Goal: Task Accomplishment & Management: Manage account settings

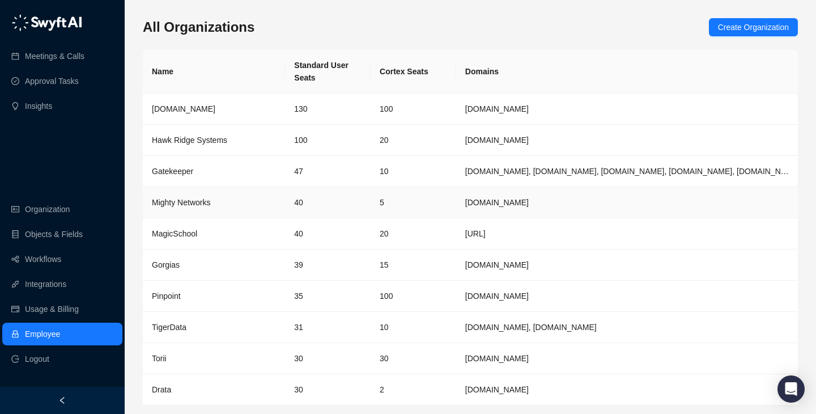
scroll to position [37, 0]
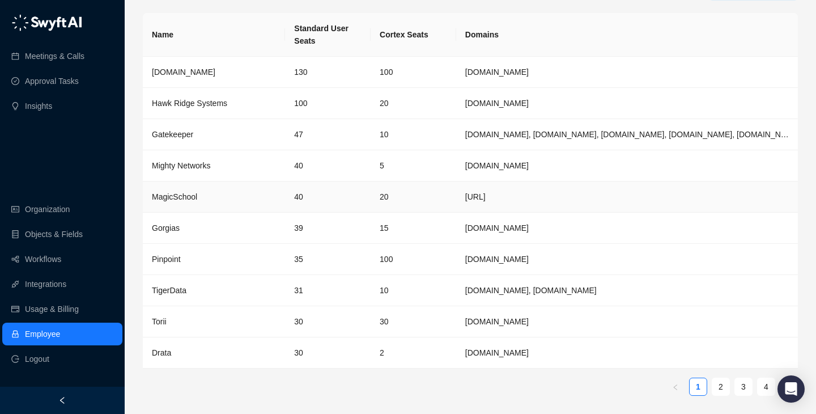
click at [318, 192] on td "40" at bounding box center [328, 196] width 86 height 31
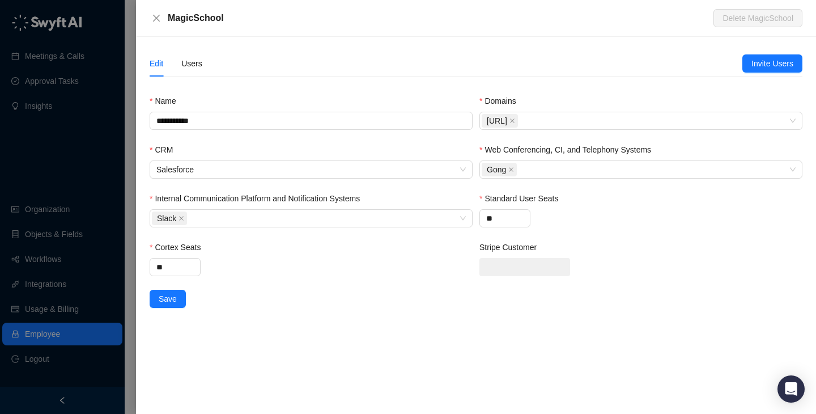
click at [209, 71] on div "Edit Users" at bounding box center [446, 63] width 593 height 26
click at [193, 69] on div "Users" at bounding box center [191, 63] width 21 height 12
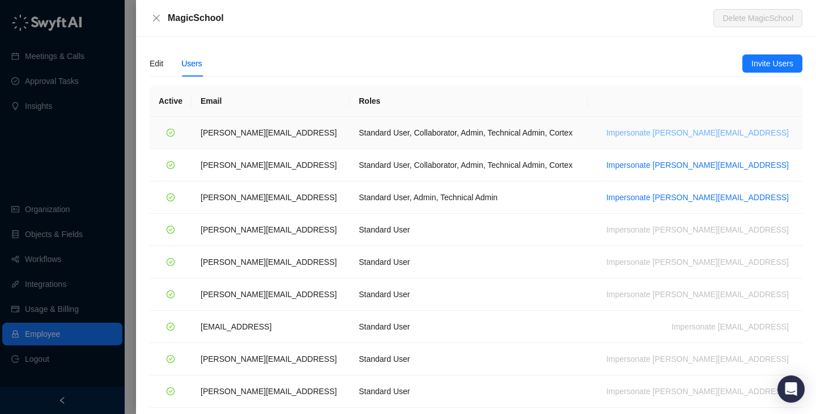
click at [730, 135] on span "Impersonate ana@magicschool.ai" at bounding box center [698, 132] width 183 height 12
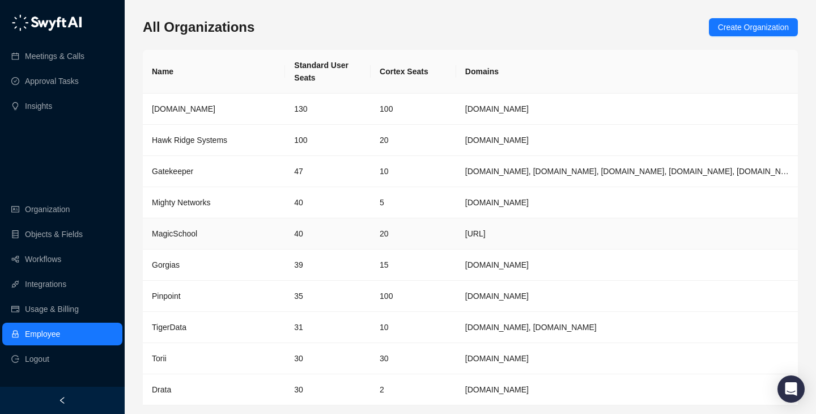
scroll to position [37, 0]
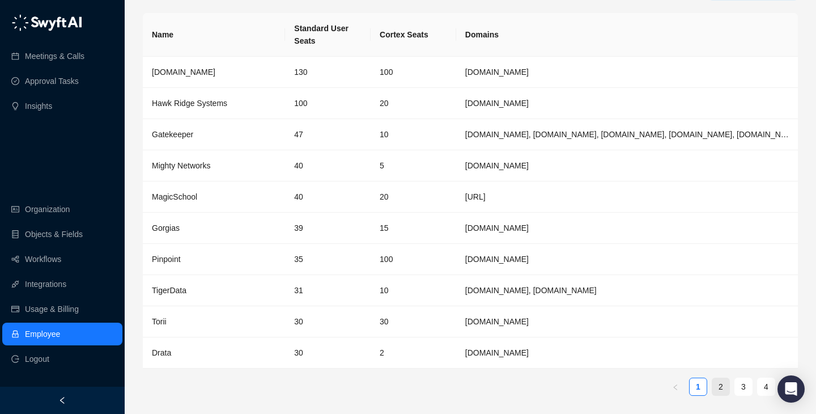
click at [714, 391] on link "2" at bounding box center [721, 386] width 17 height 17
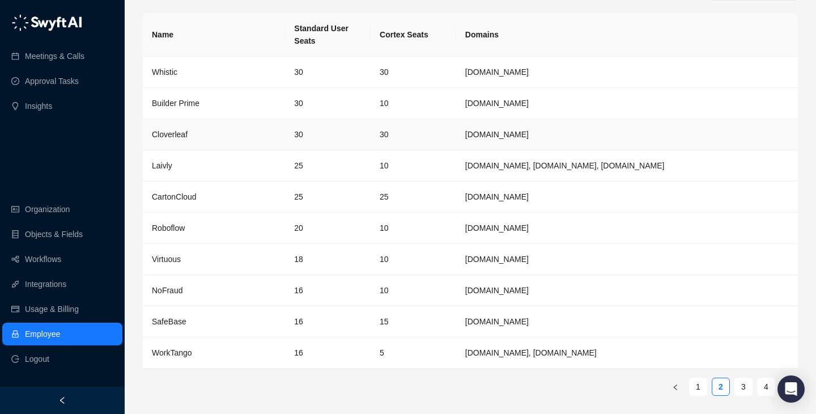
scroll to position [36, 0]
click at [738, 394] on link "3" at bounding box center [743, 387] width 17 height 17
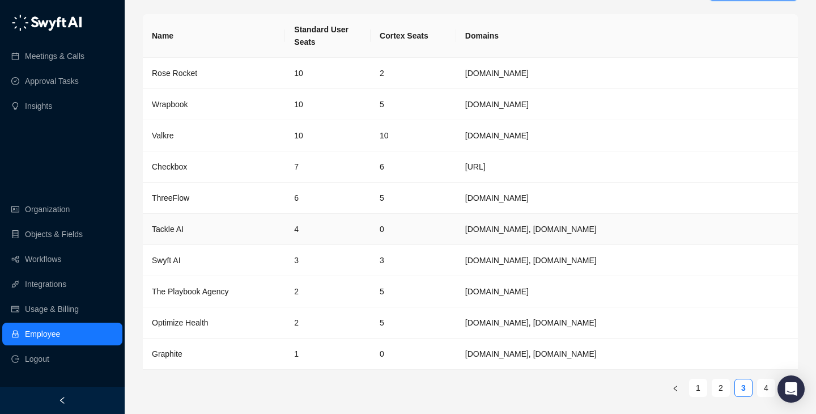
click at [540, 225] on td "tackleai.com, tackle.ai" at bounding box center [627, 229] width 342 height 31
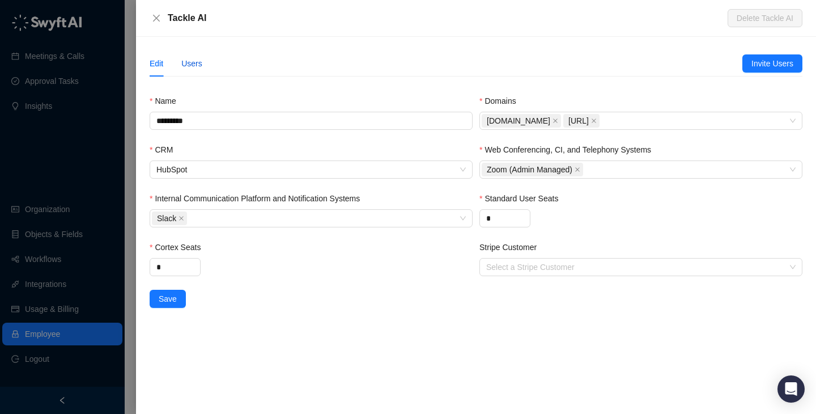
click at [201, 58] on div "Users" at bounding box center [191, 63] width 21 height 12
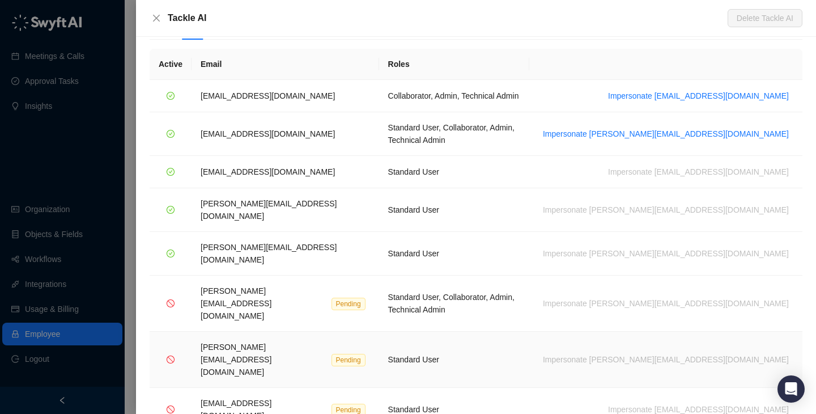
scroll to position [44, 0]
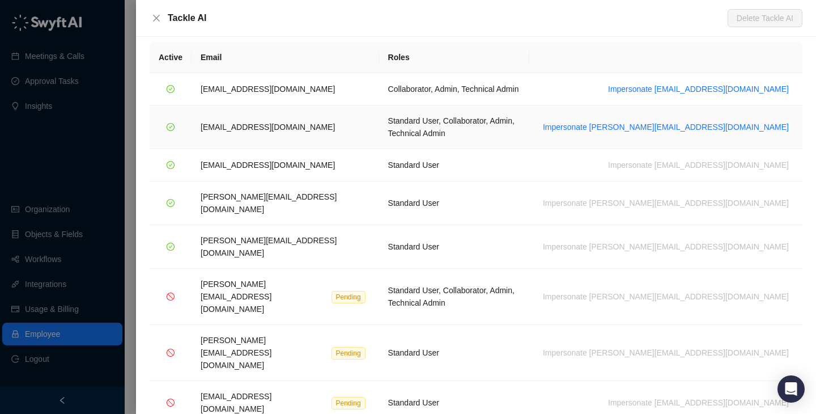
click at [721, 112] on td "Impersonate sergiohub@tackleai.com" at bounding box center [666, 127] width 273 height 44
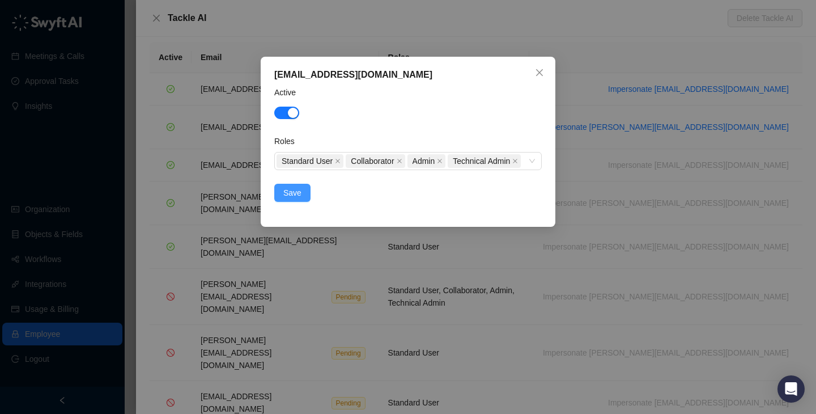
click at [293, 199] on span "Save" at bounding box center [293, 193] width 18 height 12
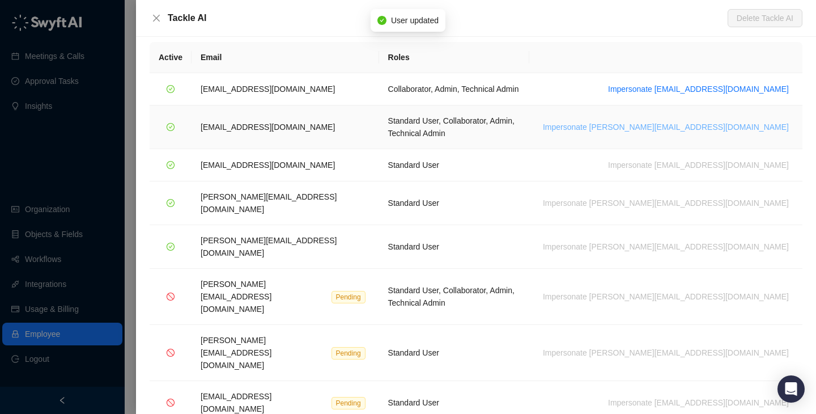
click at [692, 121] on span "Impersonate sergiohub@tackleai.com" at bounding box center [666, 127] width 246 height 12
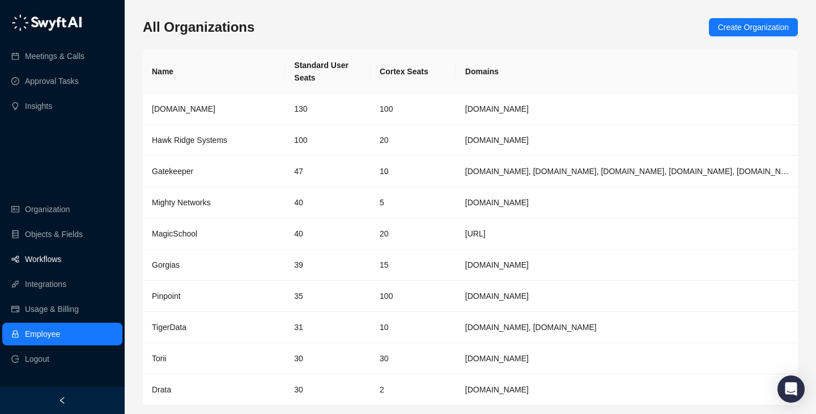
click at [61, 264] on link "Workflows" at bounding box center [43, 259] width 36 height 23
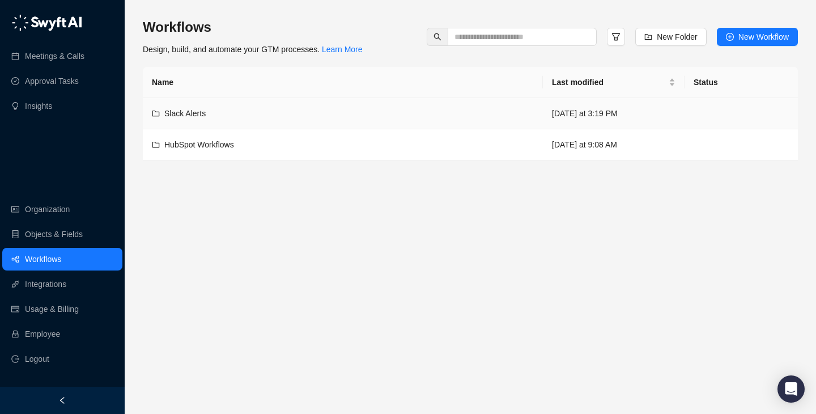
click at [375, 121] on td "Slack Alerts" at bounding box center [343, 113] width 400 height 31
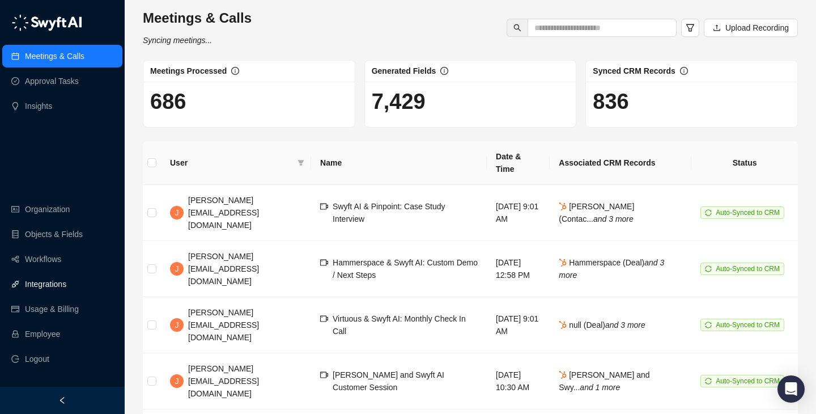
click at [66, 287] on link "Integrations" at bounding box center [45, 284] width 41 height 23
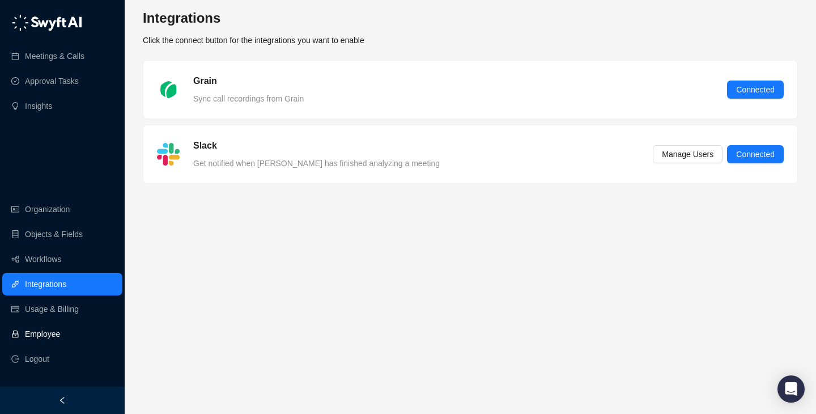
click at [60, 332] on link "Employee" at bounding box center [42, 334] width 35 height 23
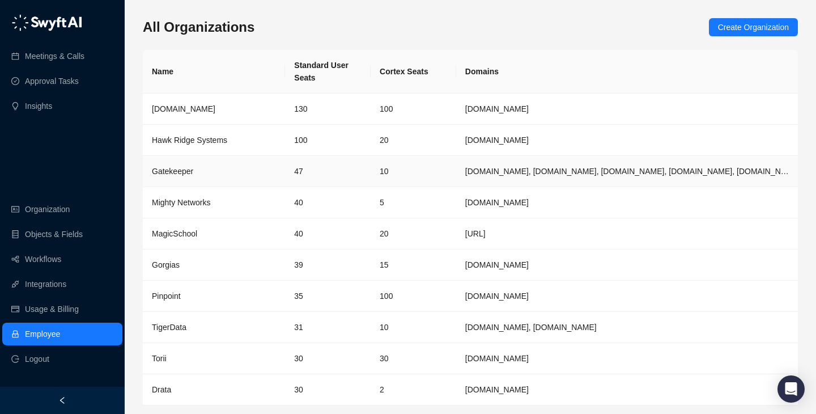
scroll to position [37, 0]
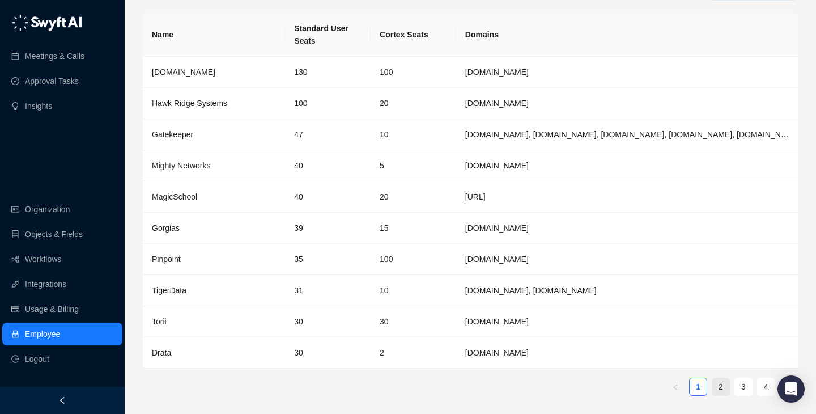
click at [722, 387] on link "2" at bounding box center [721, 386] width 17 height 17
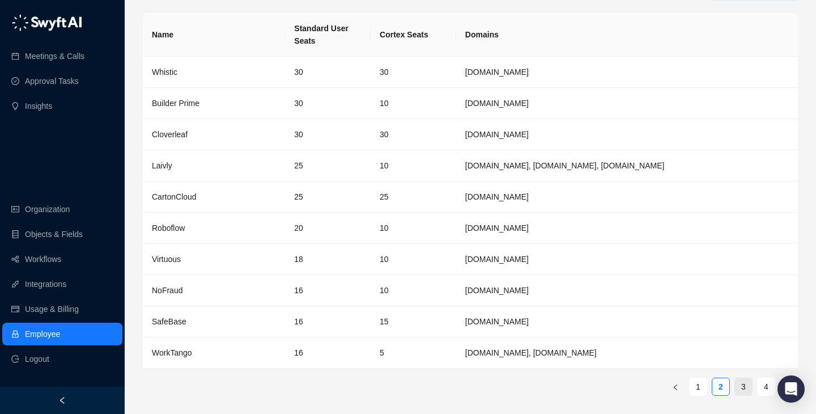
click at [750, 392] on link "3" at bounding box center [743, 386] width 17 height 17
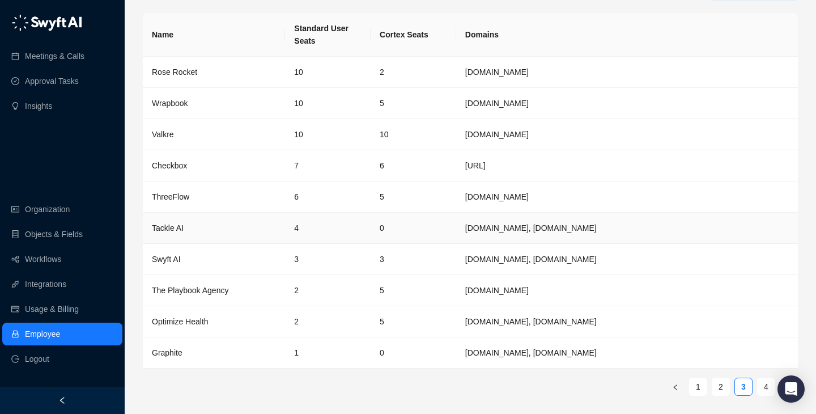
click at [454, 226] on td "0" at bounding box center [414, 228] width 86 height 31
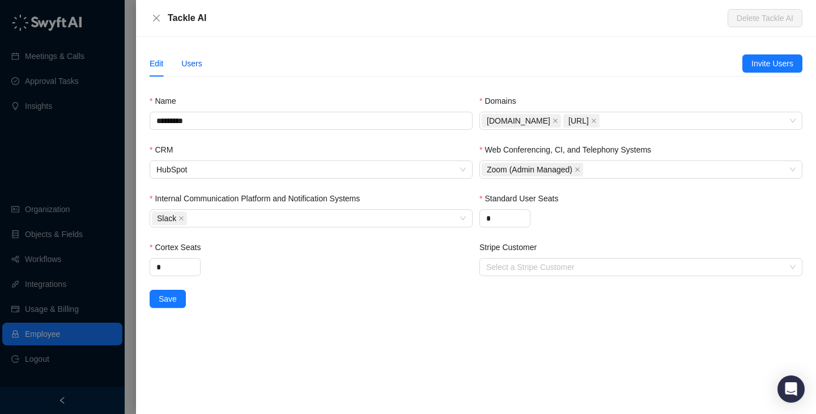
click at [191, 62] on div "Users" at bounding box center [191, 63] width 21 height 12
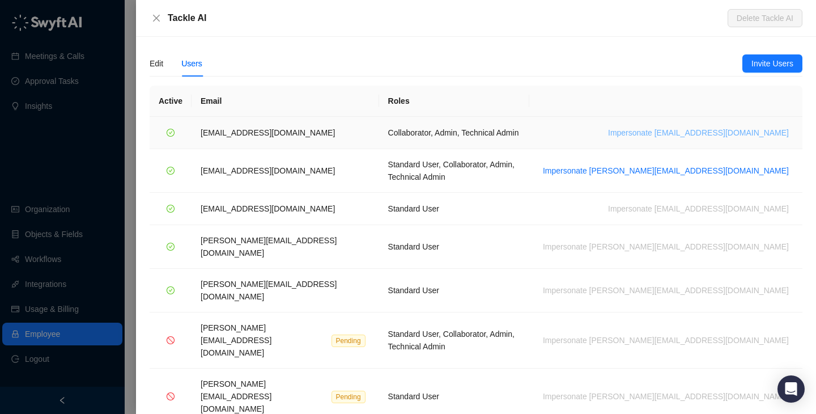
click at [697, 132] on span "Impersonate rob@tackleai.com" at bounding box center [698, 132] width 181 height 12
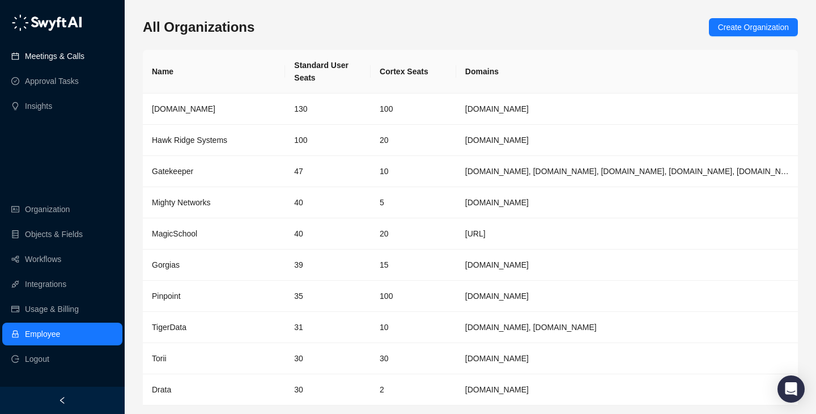
click at [81, 60] on link "Meetings & Calls" at bounding box center [55, 56] width 60 height 23
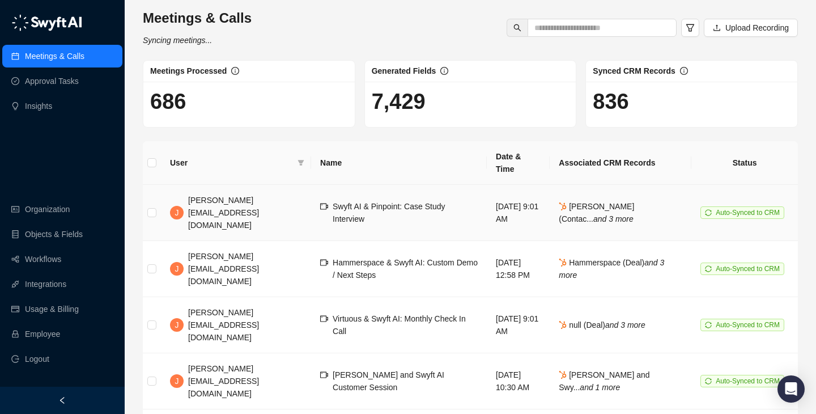
click at [487, 192] on td "[DATE] 9:01 AM" at bounding box center [518, 213] width 63 height 56
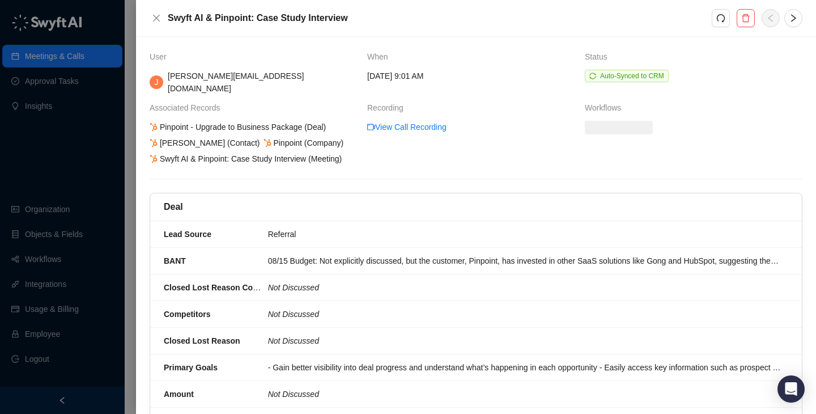
click at [49, 168] on div at bounding box center [408, 207] width 816 height 414
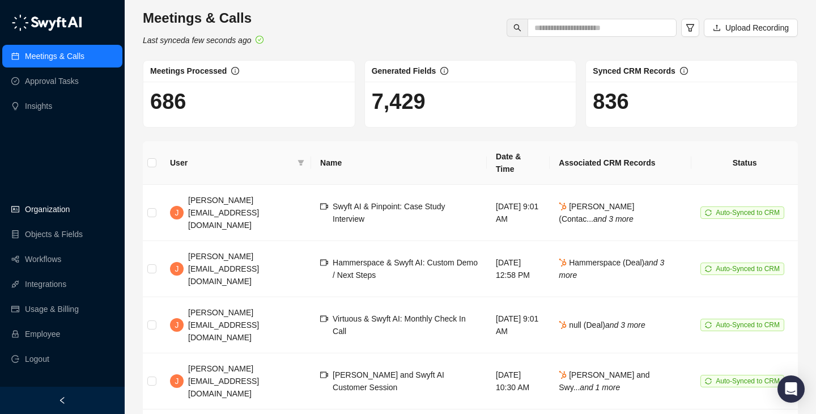
click at [70, 210] on link "Organization" at bounding box center [47, 209] width 45 height 23
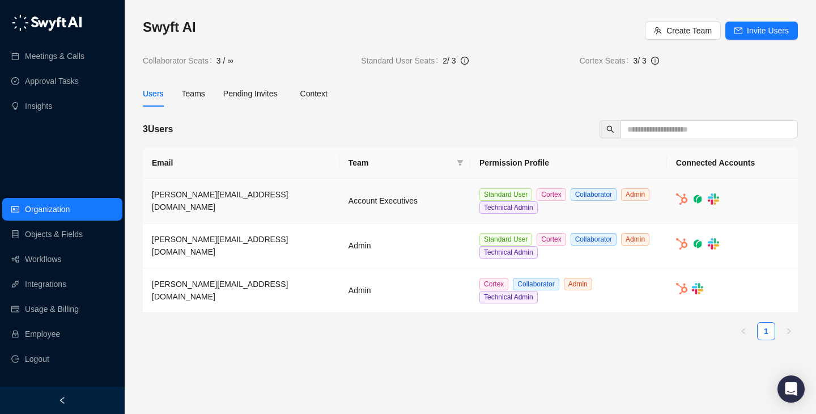
click at [391, 215] on td "Account Executives" at bounding box center [405, 201] width 131 height 45
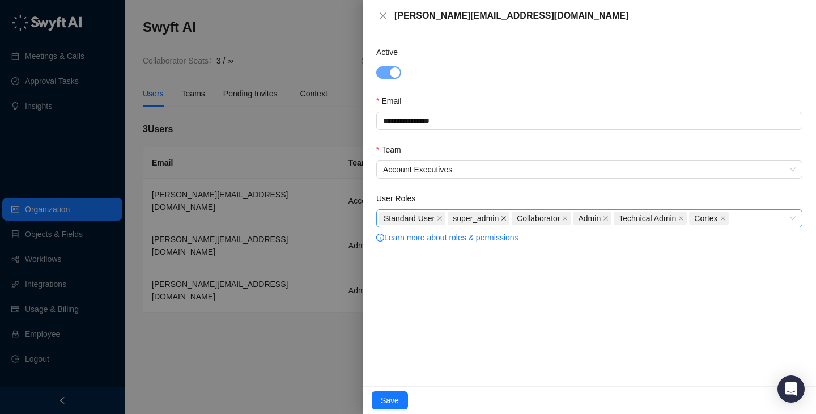
click at [506, 218] on icon "close" at bounding box center [504, 218] width 6 height 6
click at [505, 218] on icon "close" at bounding box center [502, 218] width 6 height 6
click at [506, 218] on span "Technical Admin" at bounding box center [522, 218] width 57 height 12
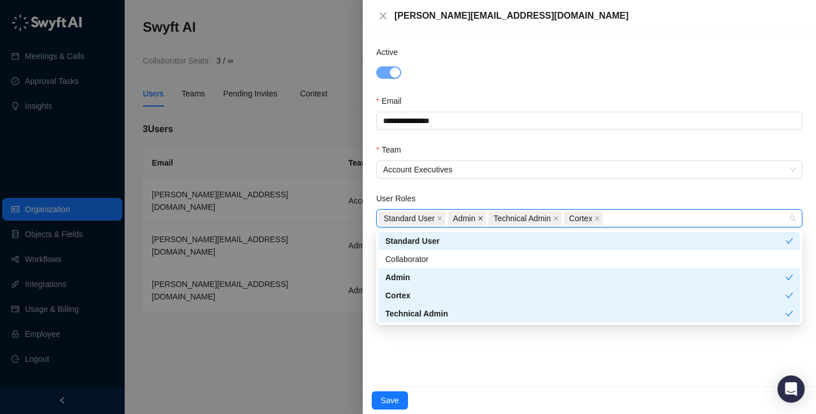
click at [482, 219] on icon "close" at bounding box center [481, 218] width 6 height 6
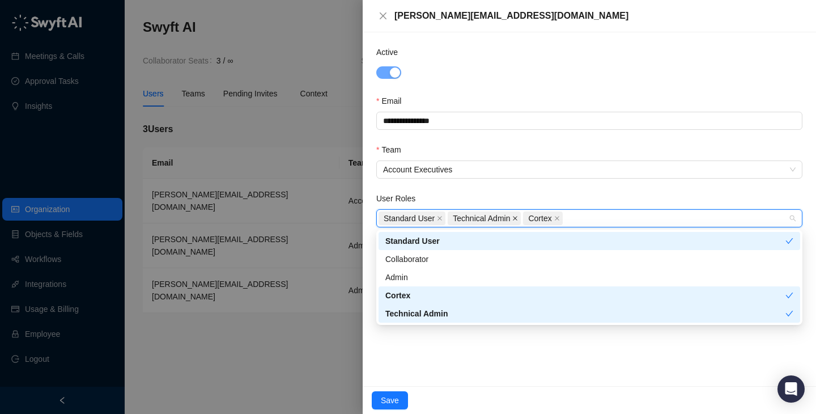
click at [518, 218] on icon "close" at bounding box center [516, 218] width 6 height 6
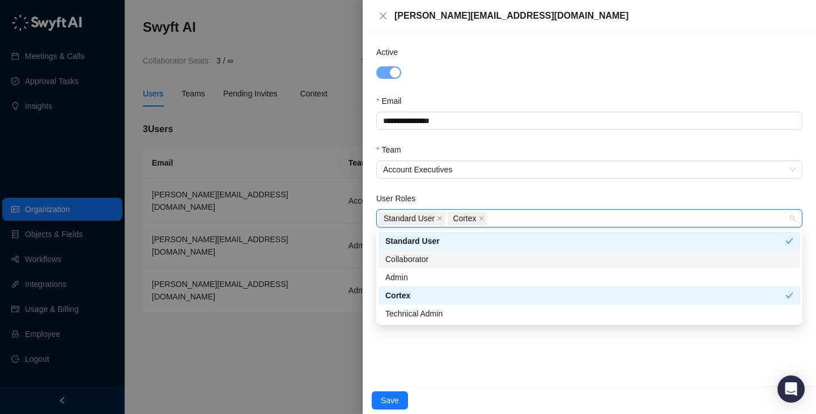
click at [446, 255] on div "Collaborator" at bounding box center [590, 259] width 408 height 12
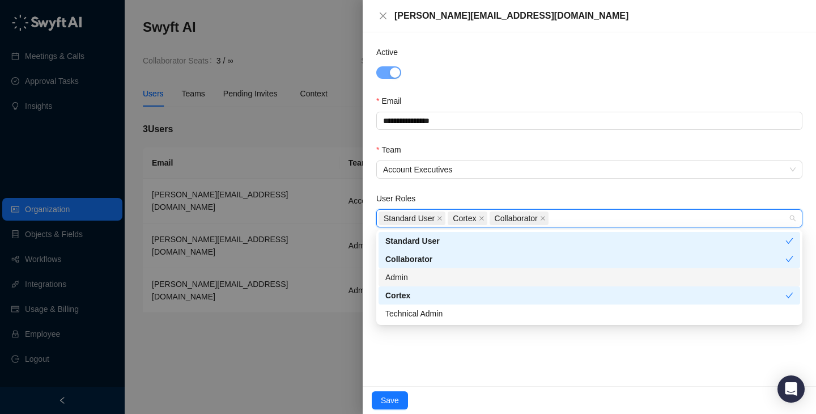
click at [448, 276] on div "Admin" at bounding box center [590, 277] width 408 height 12
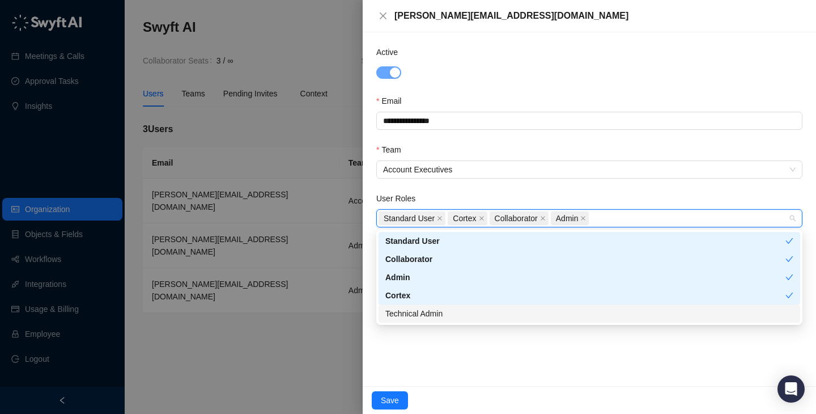
click at [448, 320] on div "Technical Admin" at bounding box center [590, 313] width 422 height 18
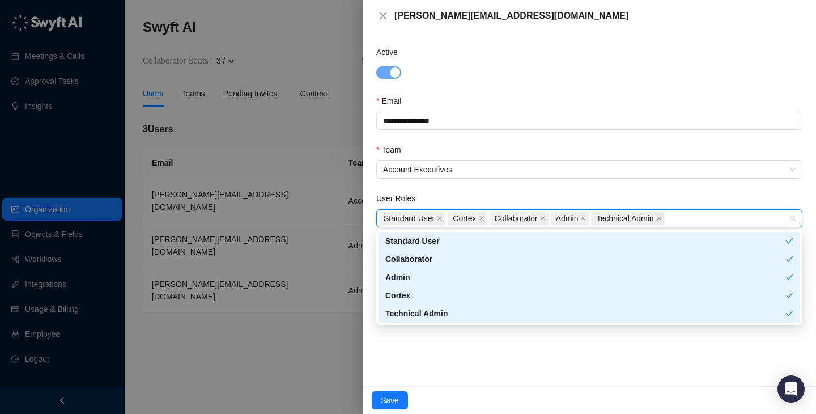
click at [444, 355] on div "**********" at bounding box center [590, 209] width 454 height 354
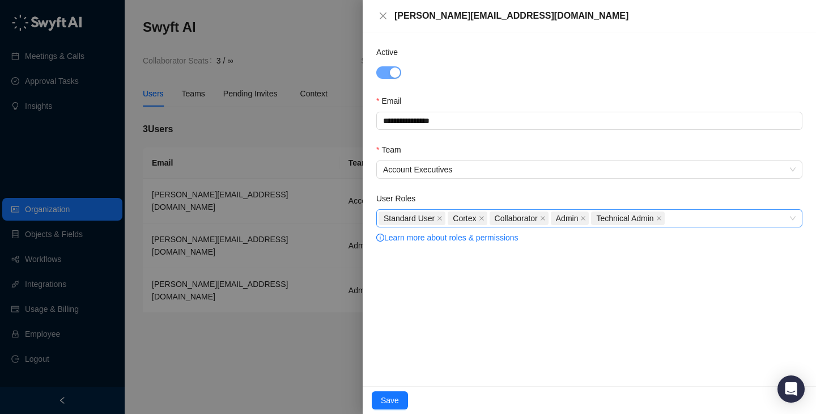
click at [279, 285] on div at bounding box center [408, 207] width 816 height 414
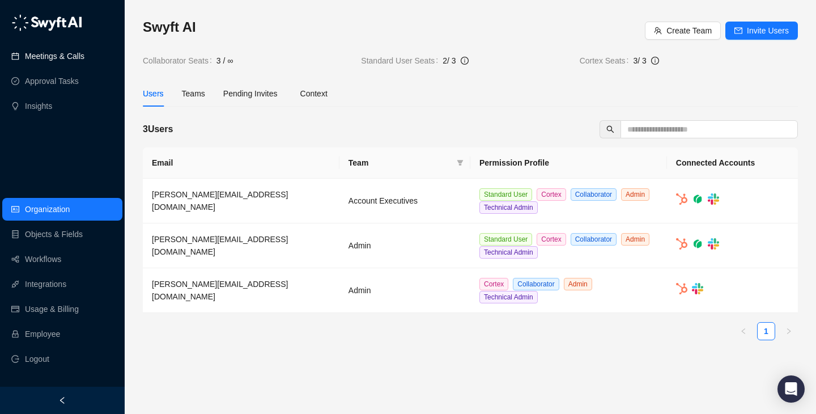
click at [84, 59] on link "Meetings & Calls" at bounding box center [55, 56] width 60 height 23
